Goal: Task Accomplishment & Management: Complete application form

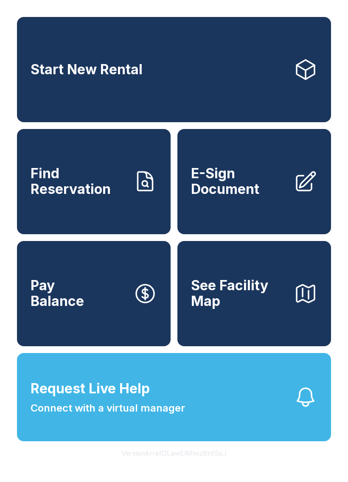
click at [133, 203] on link "Find Reservation" at bounding box center [93, 181] width 153 height 105
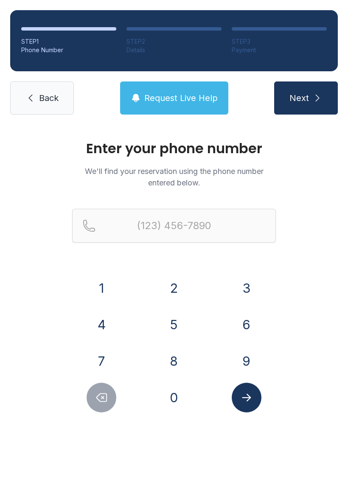
click at [48, 103] on span "Back" at bounding box center [48, 98] width 19 height 12
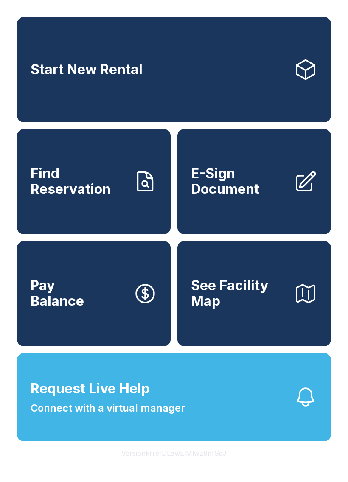
click at [265, 309] on span "See Facility Map" at bounding box center [239, 293] width 96 height 31
click at [182, 395] on button "Request Live Help Connect with a virtual manager" at bounding box center [174, 397] width 314 height 88
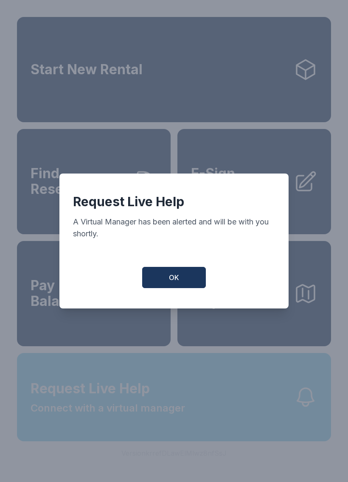
click at [176, 279] on span "OK" at bounding box center [174, 277] width 10 height 10
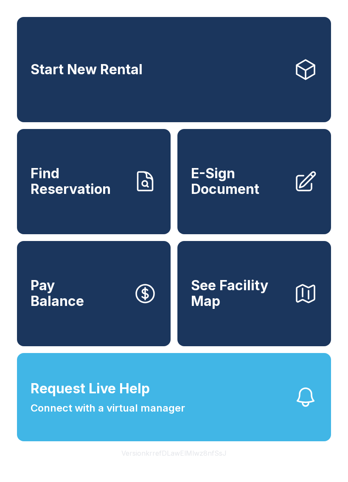
click at [146, 398] on span "Request Live Help" at bounding box center [90, 388] width 119 height 20
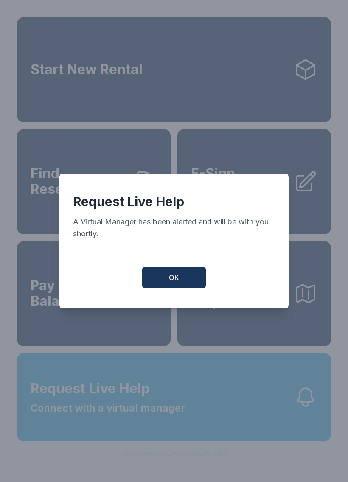
click at [172, 282] on span "OK" at bounding box center [174, 277] width 10 height 10
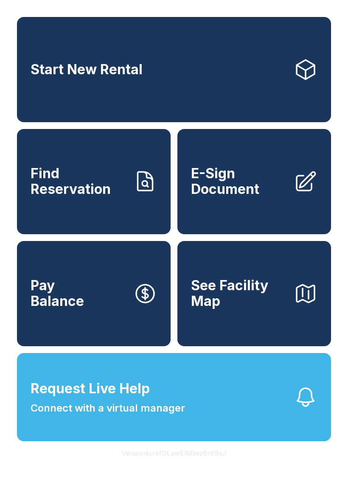
click at [267, 215] on link "E-Sign Document" at bounding box center [253, 181] width 153 height 105
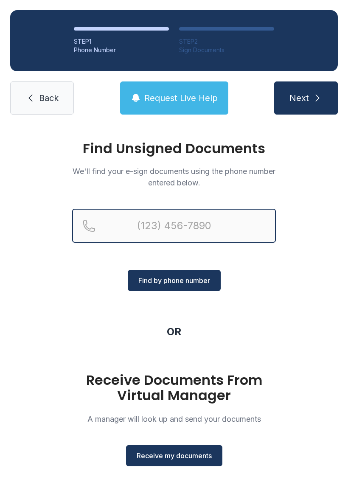
click at [150, 229] on input "Reservation phone number" at bounding box center [173, 226] width 203 height 34
type input "("
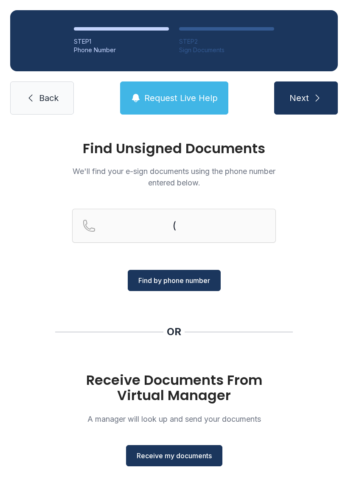
click at [268, 318] on div "Find Unsigned Documents We'll find your e-sign documents using the phone number…" at bounding box center [174, 312] width 348 height 375
click at [264, 326] on div "OR" at bounding box center [173, 332] width 237 height 14
click at [165, 459] on span "Receive my documents" at bounding box center [173, 455] width 75 height 10
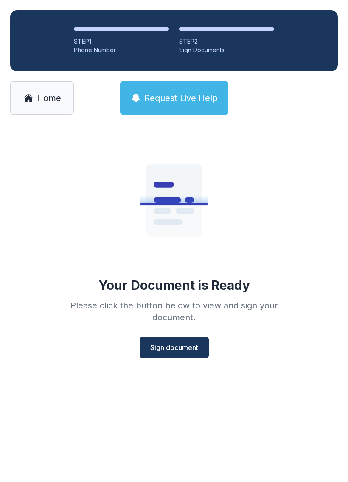
click at [173, 345] on span "Sign document" at bounding box center [174, 347] width 48 height 10
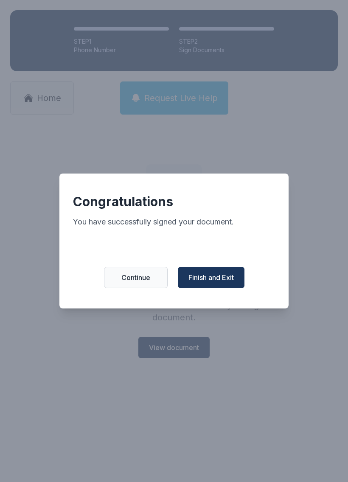
click at [239, 286] on button "Finish and Exit" at bounding box center [211, 277] width 67 height 21
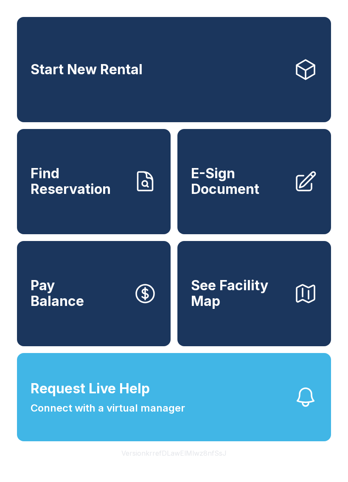
click at [179, 415] on span "Connect with a virtual manager" at bounding box center [108, 407] width 154 height 15
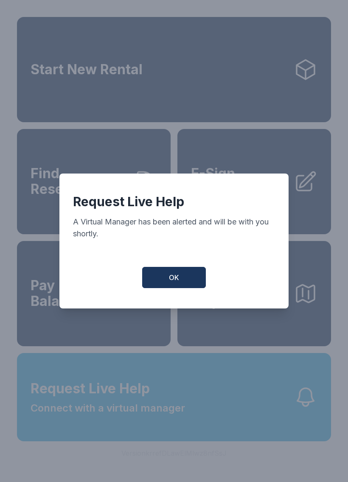
click at [179, 278] on button "OK" at bounding box center [174, 277] width 64 height 21
